Goal: Information Seeking & Learning: Learn about a topic

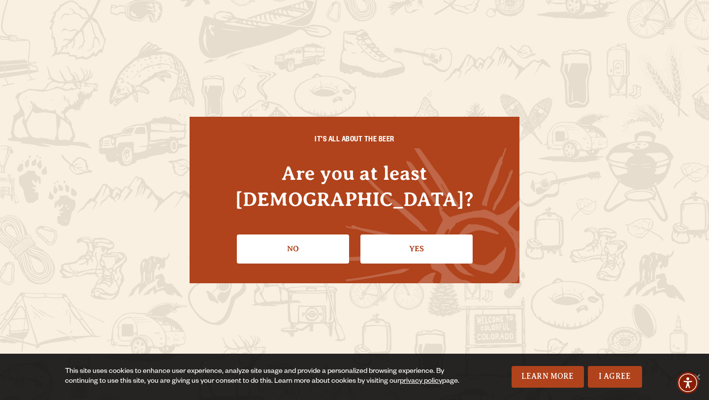
click at [424, 227] on li "Yes" at bounding box center [417, 245] width 112 height 36
click at [412, 239] on link "Yes" at bounding box center [417, 249] width 112 height 29
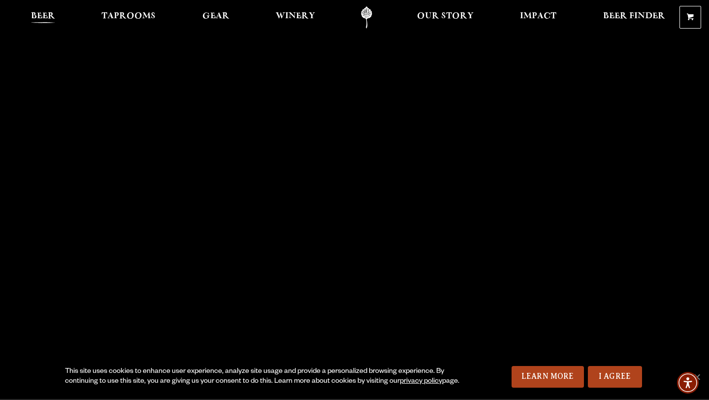
click at [33, 6] on link "Beer" at bounding box center [43, 17] width 37 height 22
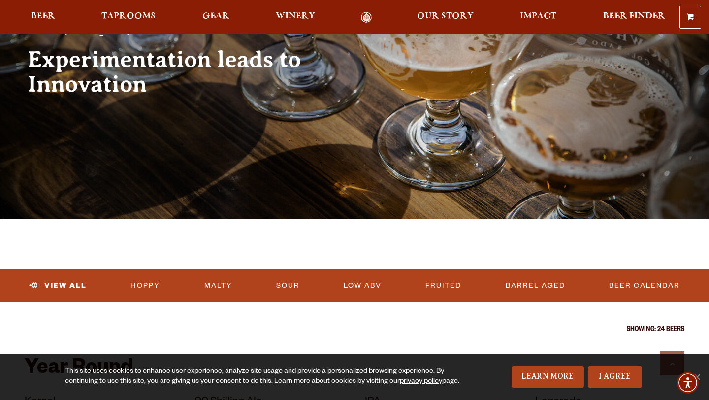
scroll to position [523, 0]
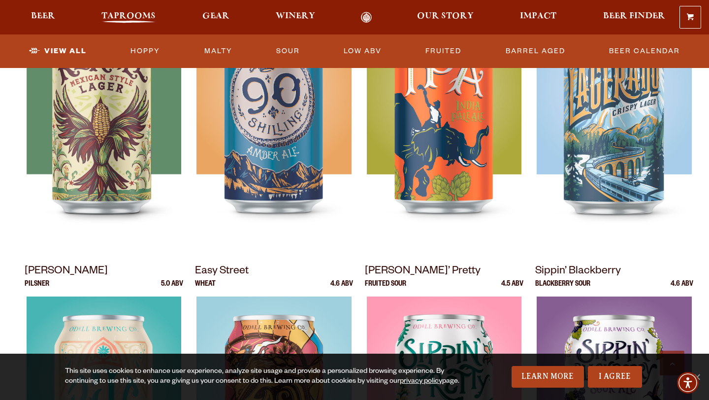
click at [144, 12] on link "Taprooms" at bounding box center [128, 17] width 67 height 11
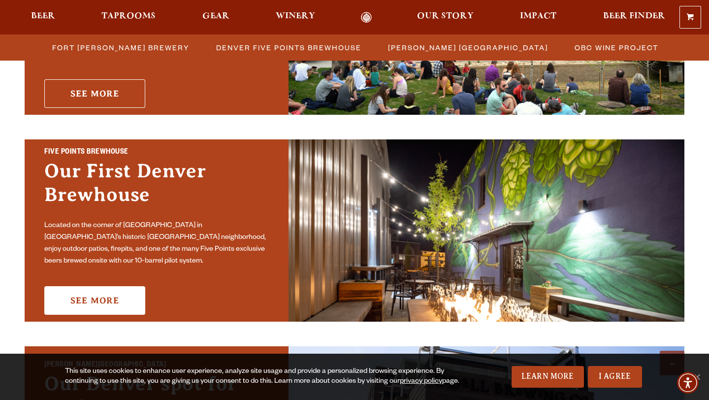
scroll to position [440, 0]
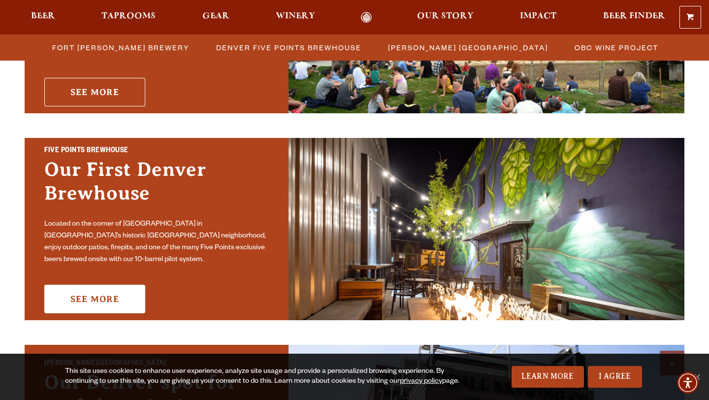
click at [116, 83] on link "See More" at bounding box center [94, 92] width 101 height 29
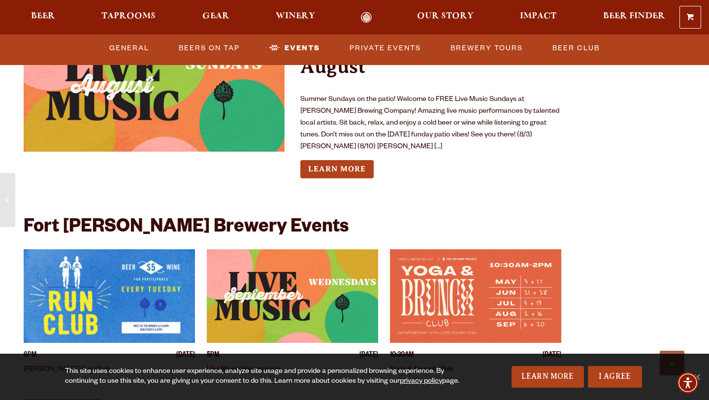
scroll to position [4209, 0]
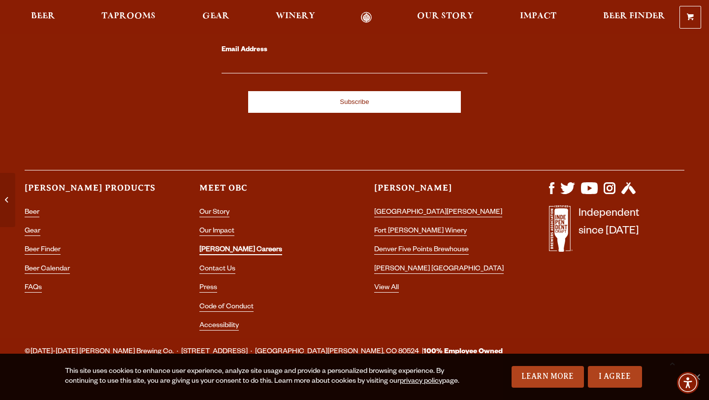
click at [240, 246] on link "[PERSON_NAME] Careers" at bounding box center [241, 250] width 83 height 9
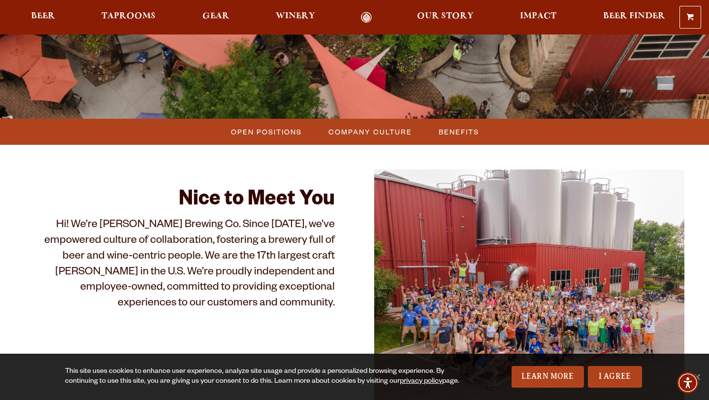
scroll to position [201, 0]
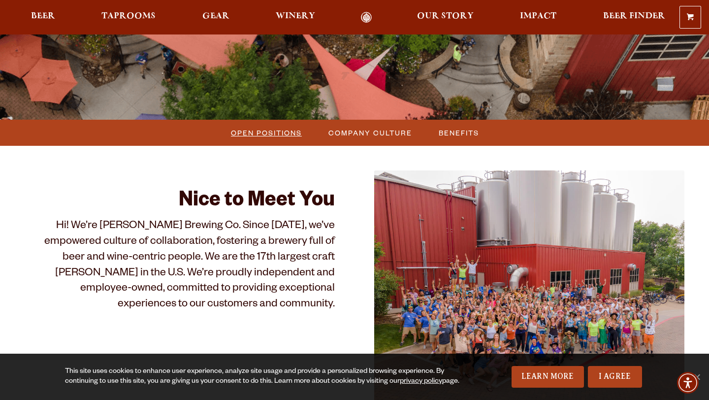
click at [263, 135] on span "Open Positions" at bounding box center [266, 133] width 71 height 14
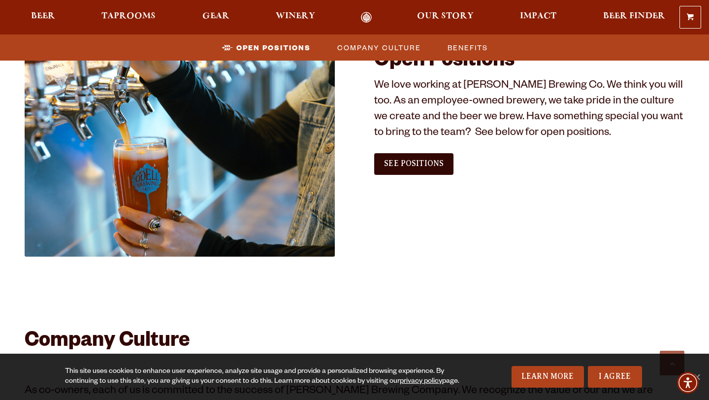
scroll to position [599, 0]
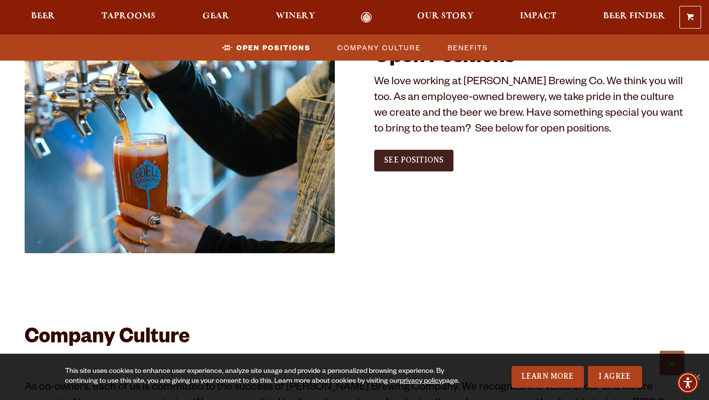
click at [414, 154] on link "See Positions" at bounding box center [413, 161] width 79 height 22
